Goal: Transaction & Acquisition: Purchase product/service

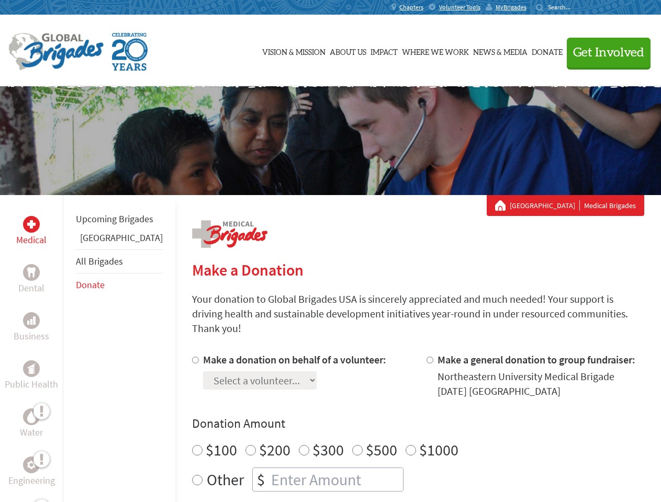
click at [578, 7] on div "Search for:" at bounding box center [557, 7] width 42 height 8
click at [604, 52] on span "Get Involved" at bounding box center [608, 53] width 71 height 13
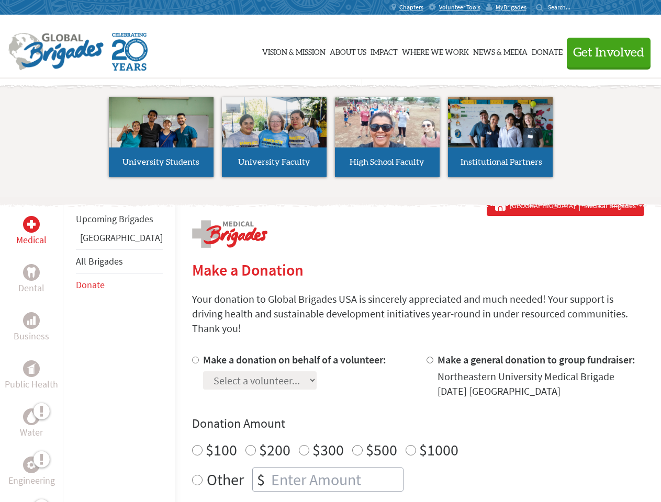
click at [331, 141] on li "High School Faculty" at bounding box center [387, 137] width 113 height 96
click at [69, 348] on div "Upcoming Brigades Panama All Brigades Donate" at bounding box center [119, 446] width 112 height 502
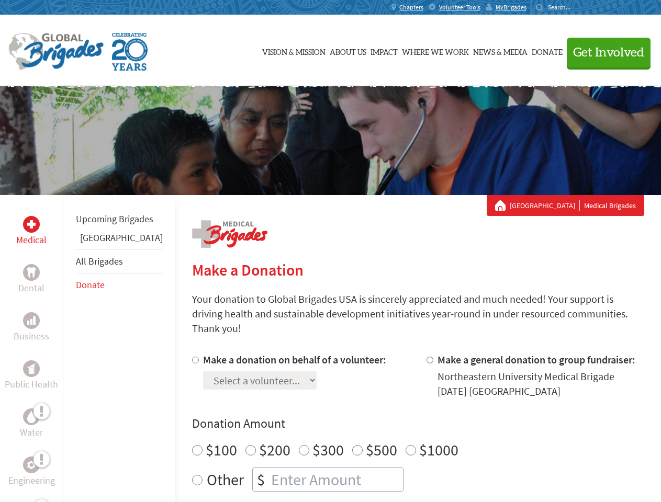
click at [400, 420] on div "Donation Amount $100 $200 $300 $500 $1000 Other $" at bounding box center [418, 453] width 452 height 76
click at [192, 357] on input "Make a donation on behalf of a volunteer:" at bounding box center [195, 360] width 7 height 7
radio input "true"
click at [426, 357] on input "Make a general donation to group fundraiser:" at bounding box center [429, 360] width 7 height 7
radio input "true"
